Goal: Entertainment & Leisure: Browse casually

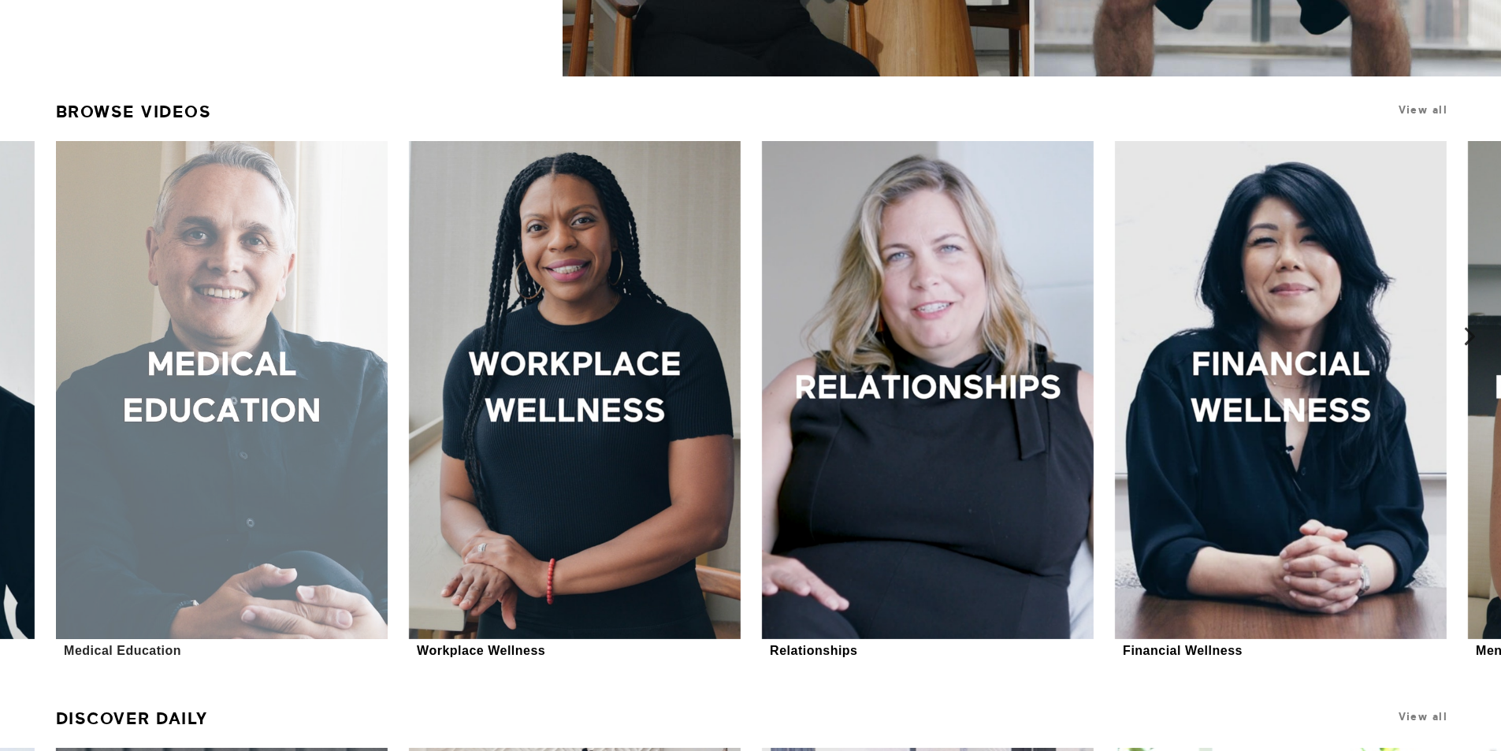
scroll to position [552, 0]
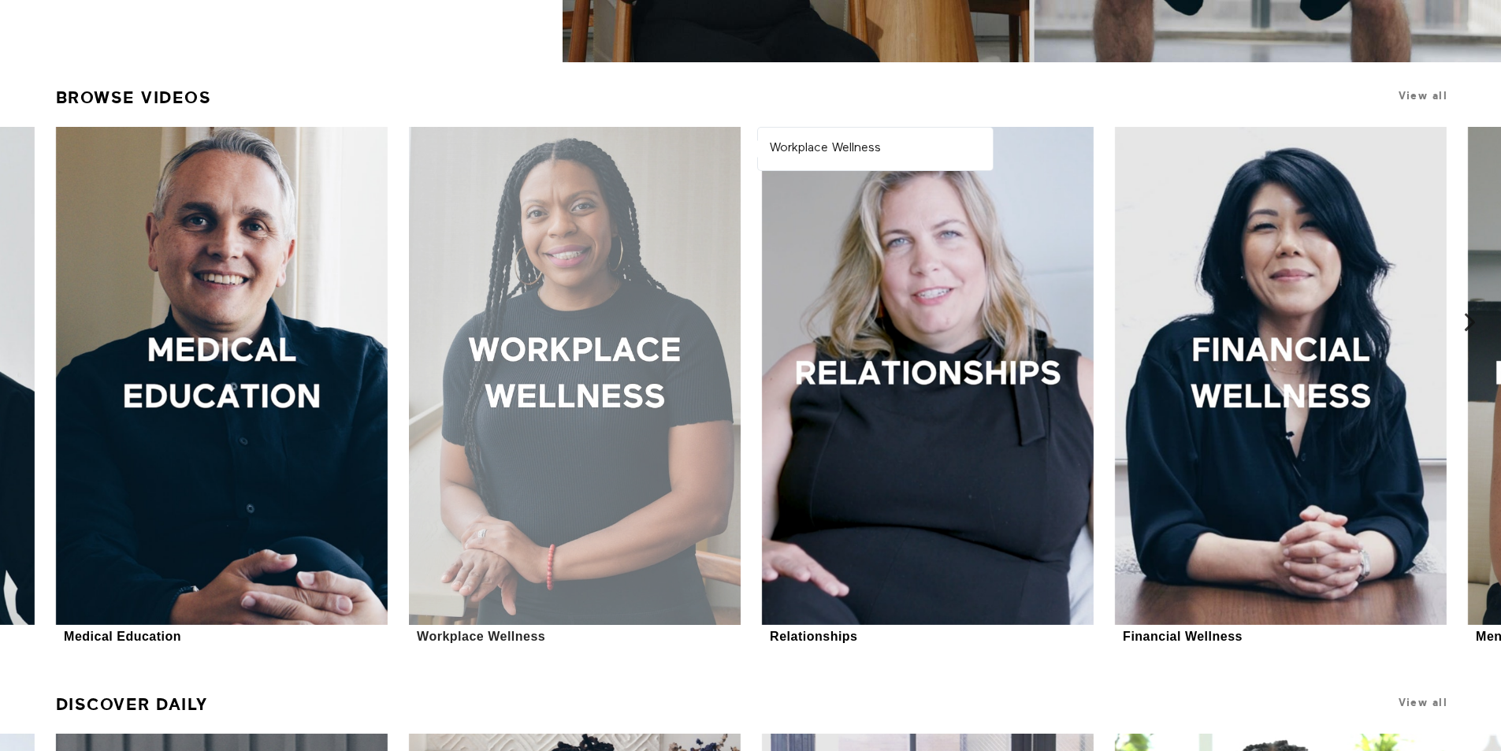
click at [498, 403] on div at bounding box center [575, 376] width 332 height 498
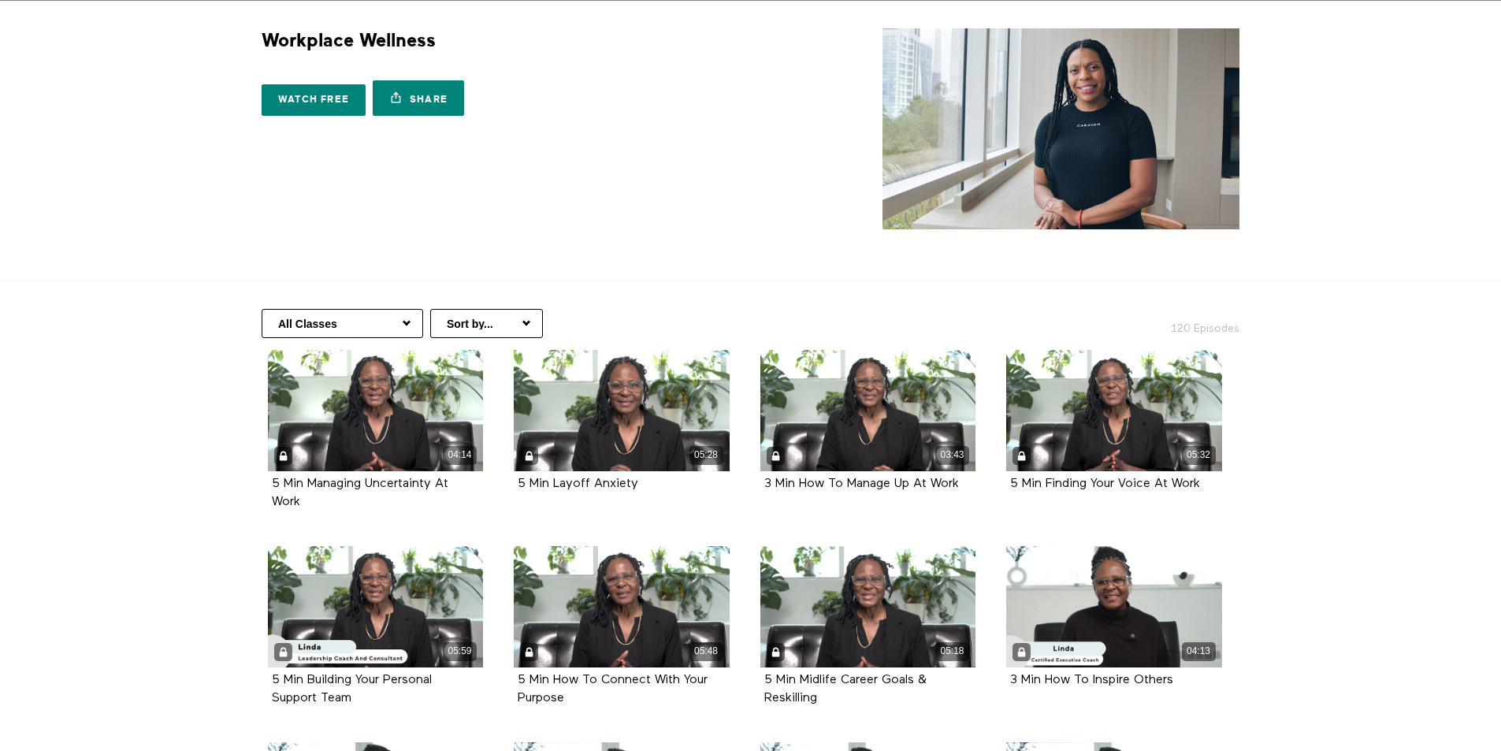
scroll to position [79, 0]
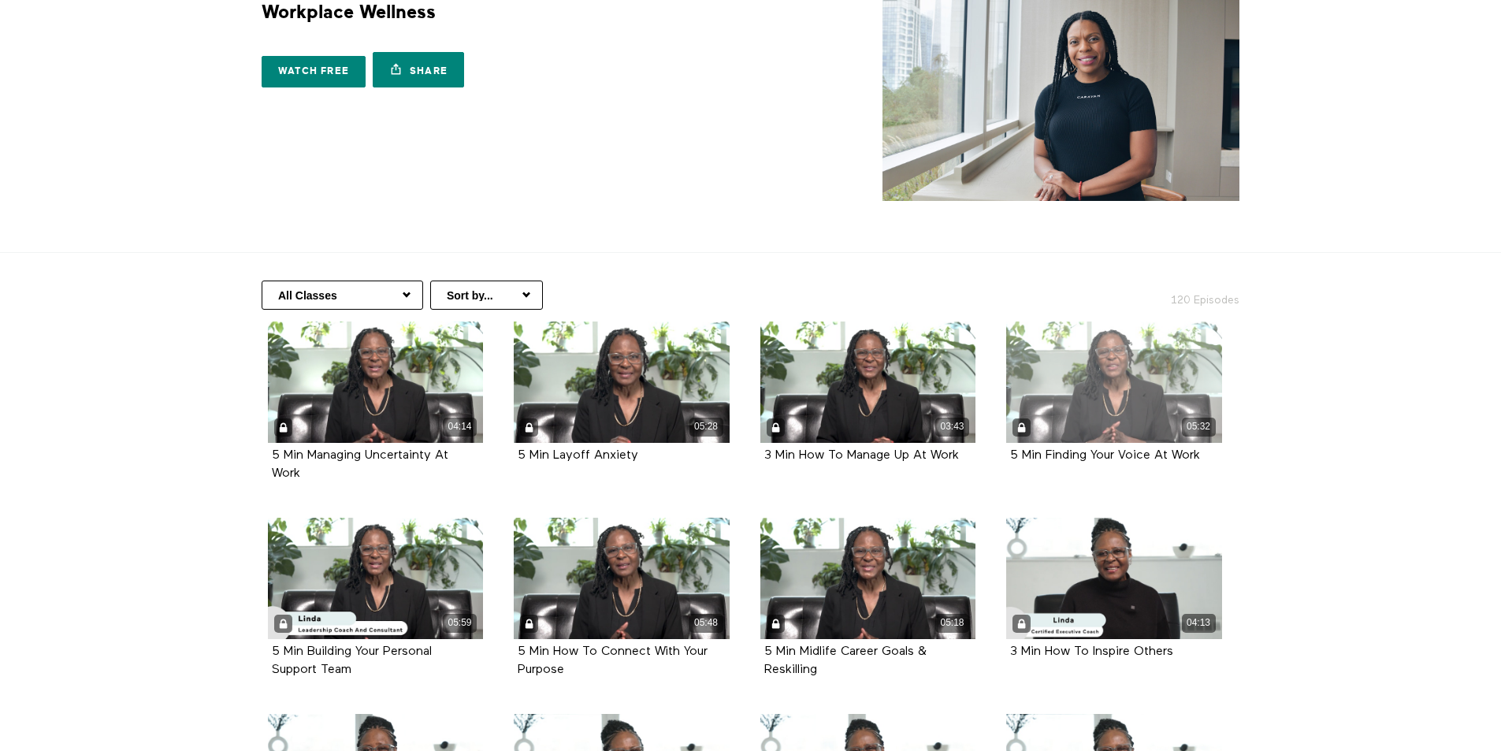
click at [1170, 395] on div "05:32" at bounding box center [1114, 382] width 216 height 121
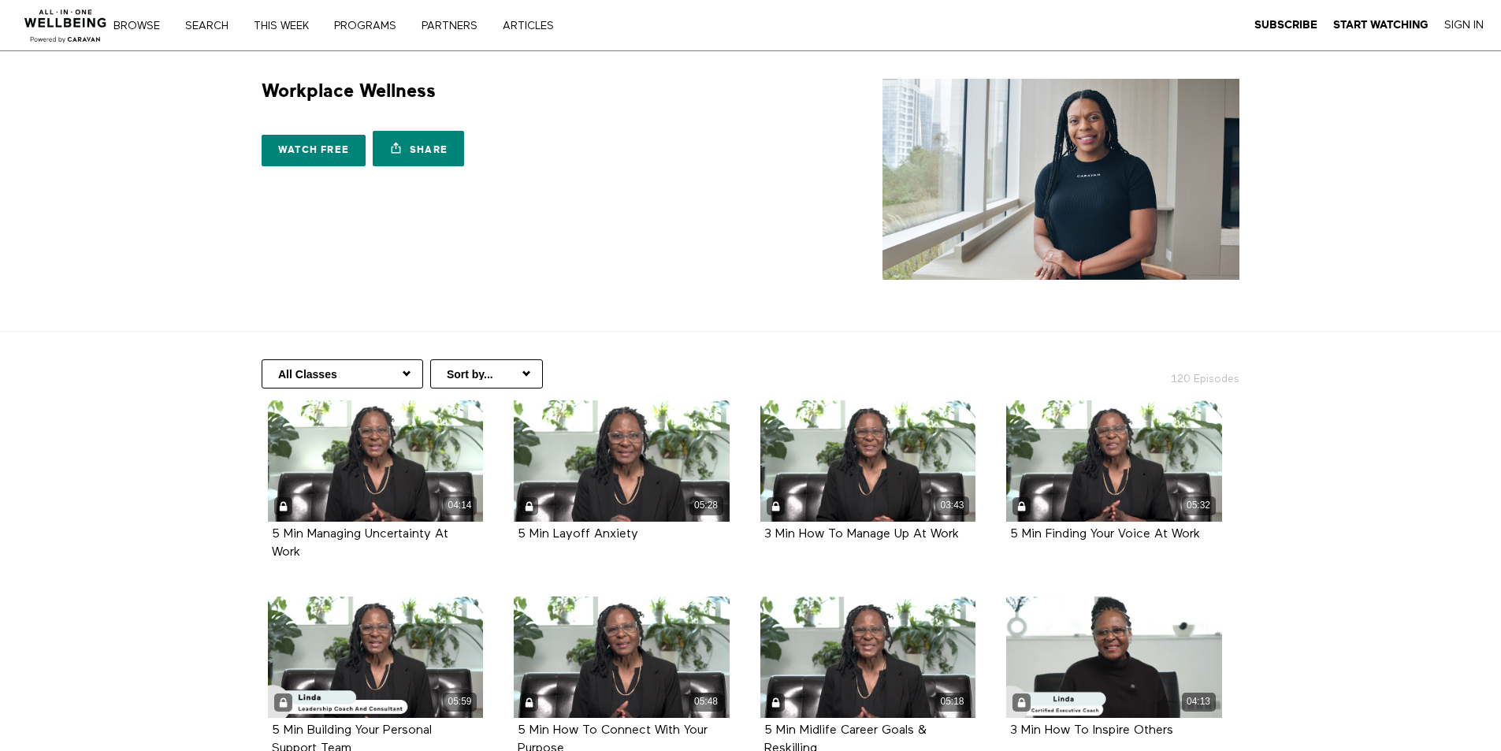
click at [61, 27] on img at bounding box center [65, 21] width 95 height 47
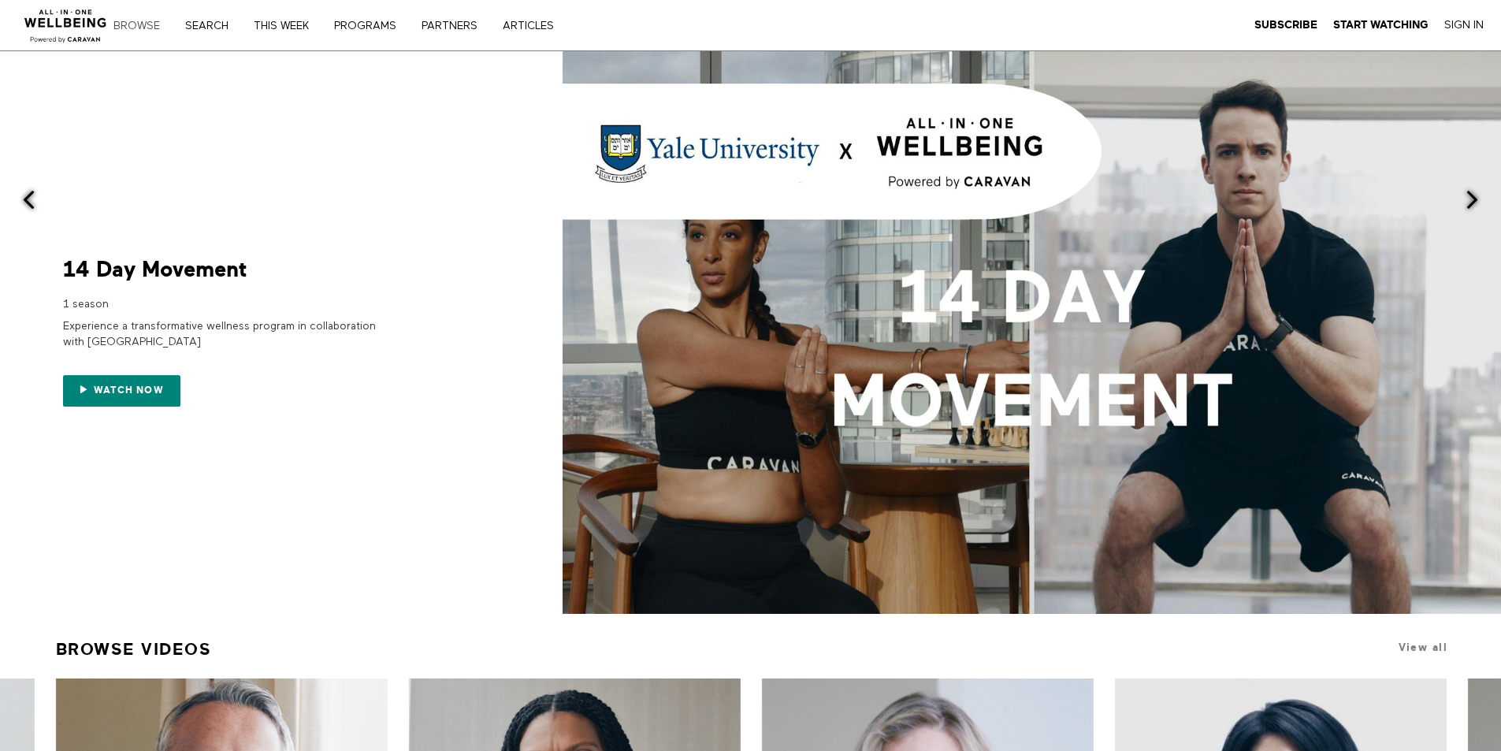
click at [133, 21] on link "Browse" at bounding box center [142, 25] width 69 height 11
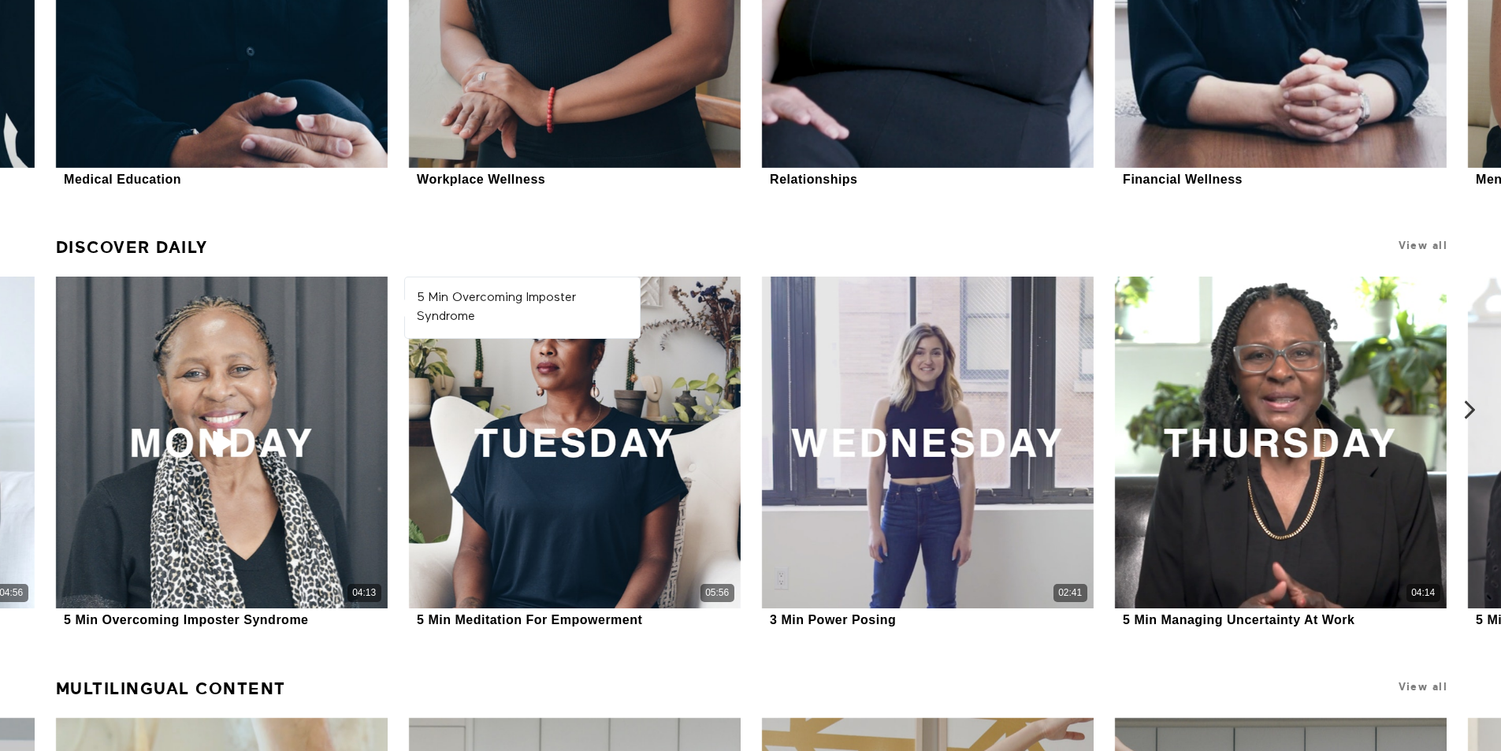
scroll to position [1025, 0]
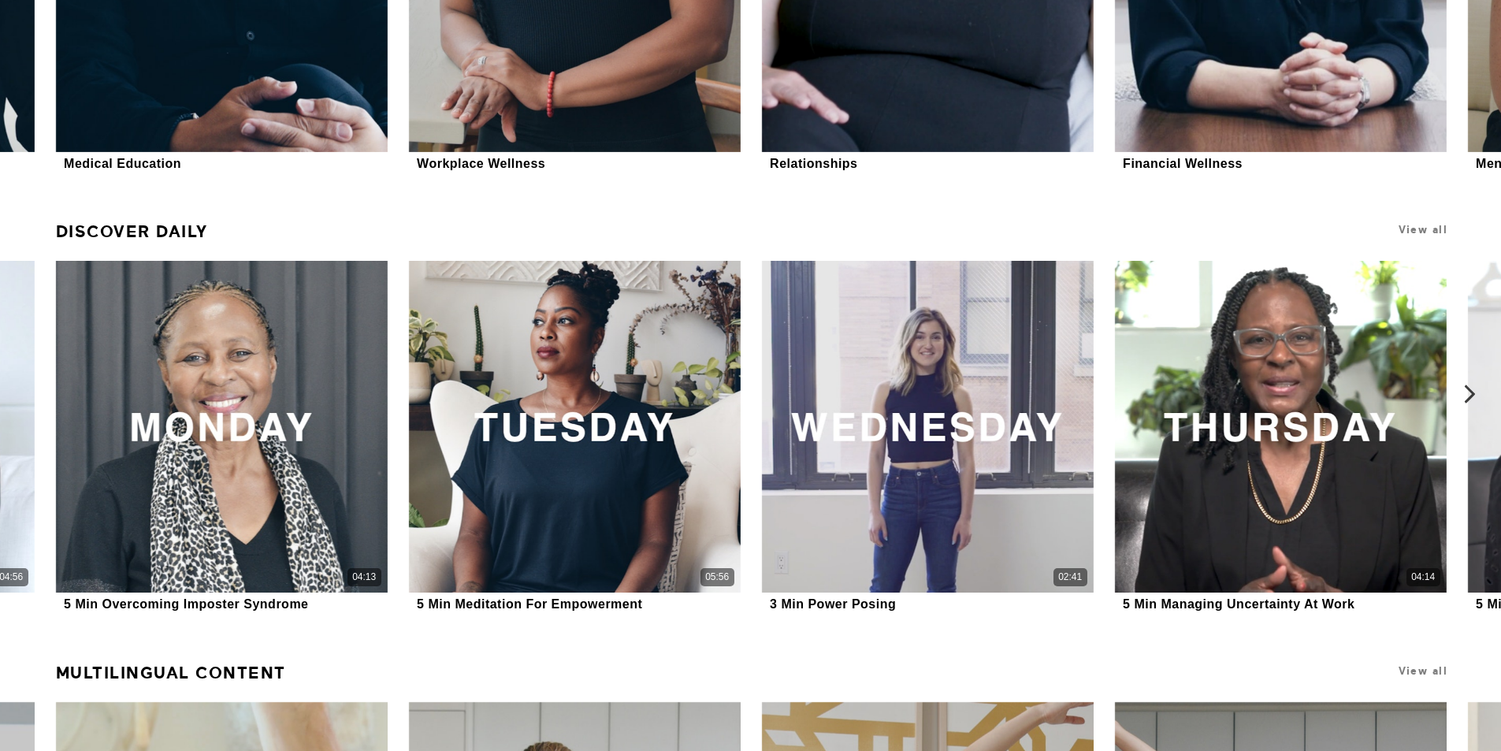
click at [1476, 396] on icon at bounding box center [1470, 395] width 20 height 20
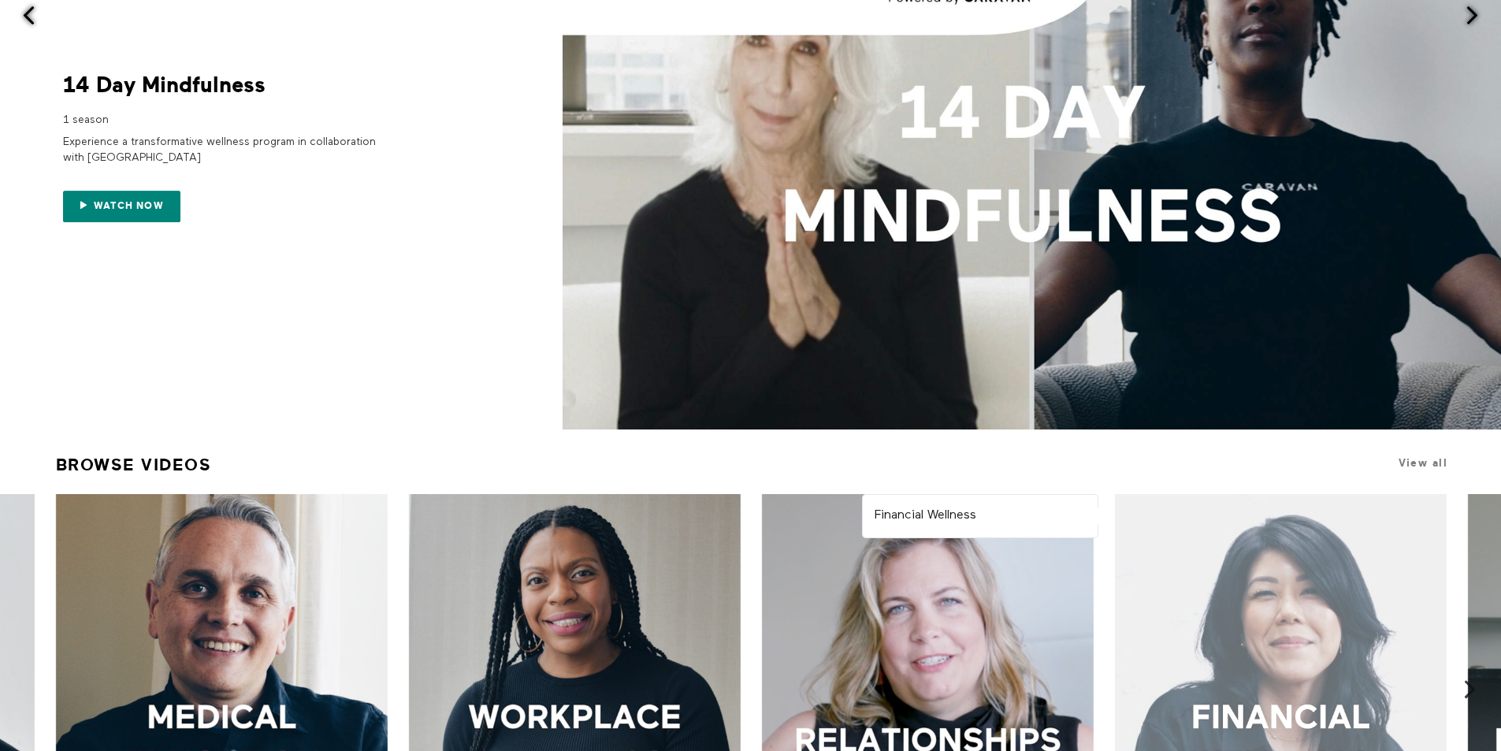
scroll to position [0, 0]
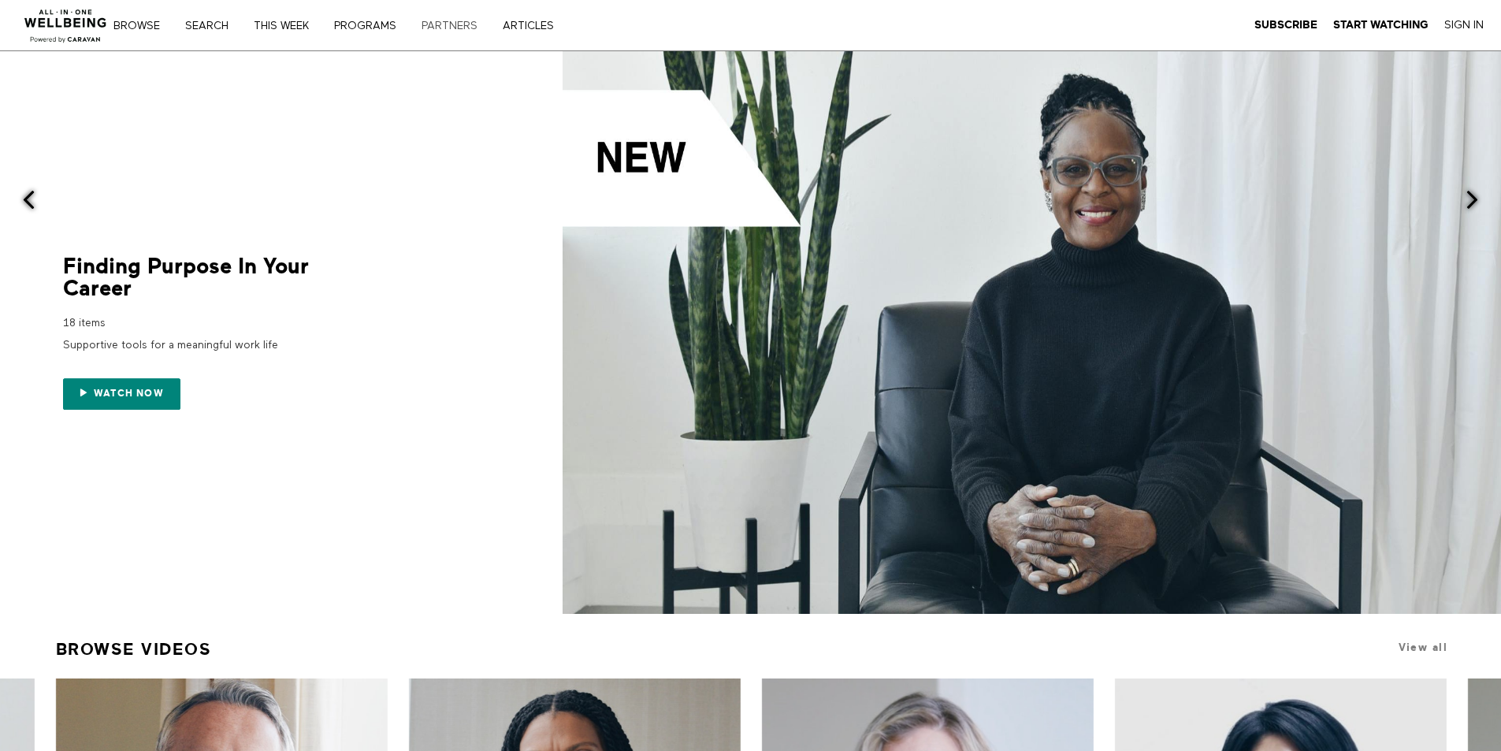
click at [456, 27] on link "PARTNERS" at bounding box center [455, 25] width 78 height 11
